Goal: Download file/media

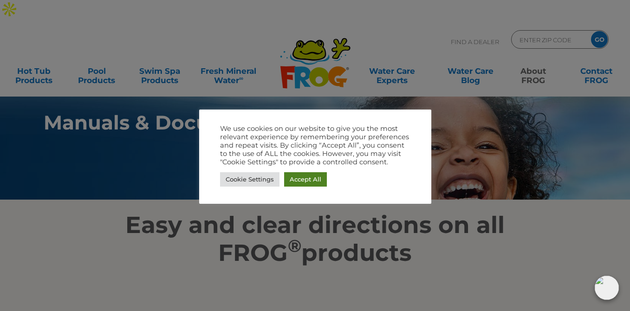
click at [298, 180] on link "Accept All" at bounding box center [305, 179] width 43 height 14
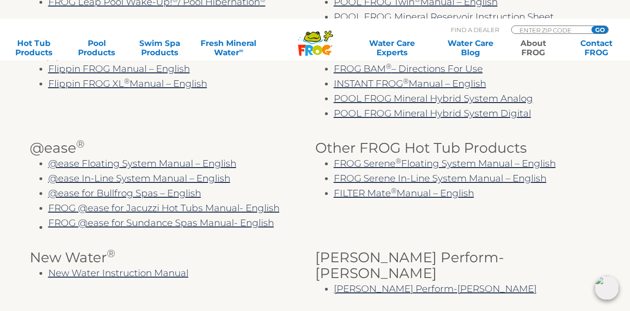
scroll to position [370, 0]
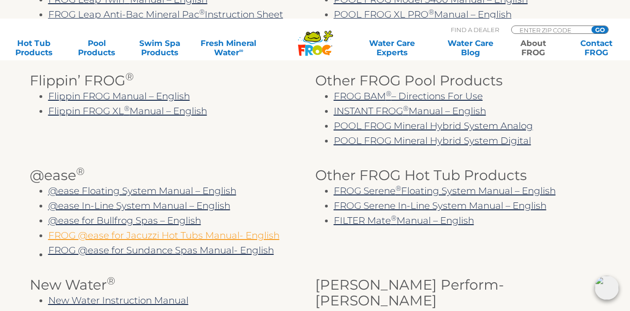
click at [203, 230] on link "FROG @ease for Jacuzzi Hot Tubs Manual- English" at bounding box center [163, 235] width 231 height 11
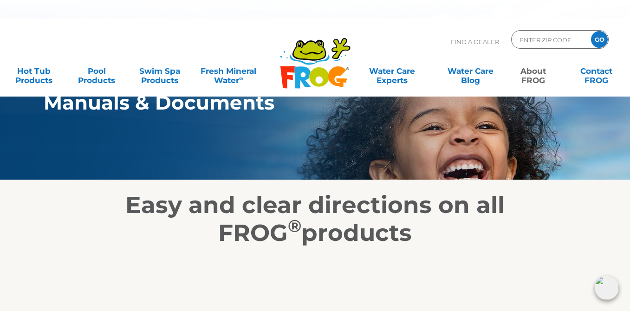
scroll to position [18, 0]
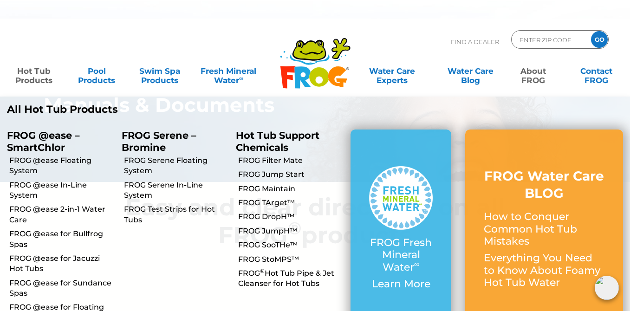
click at [33, 62] on link "Hot Tub Products" at bounding box center [33, 71] width 49 height 19
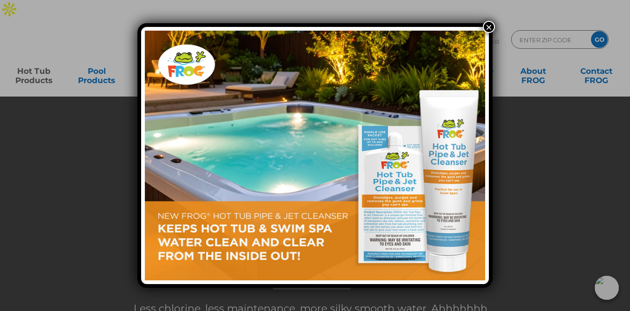
click at [491, 24] on button "×" at bounding box center [489, 27] width 12 height 12
